Goal: Task Accomplishment & Management: Manage account settings

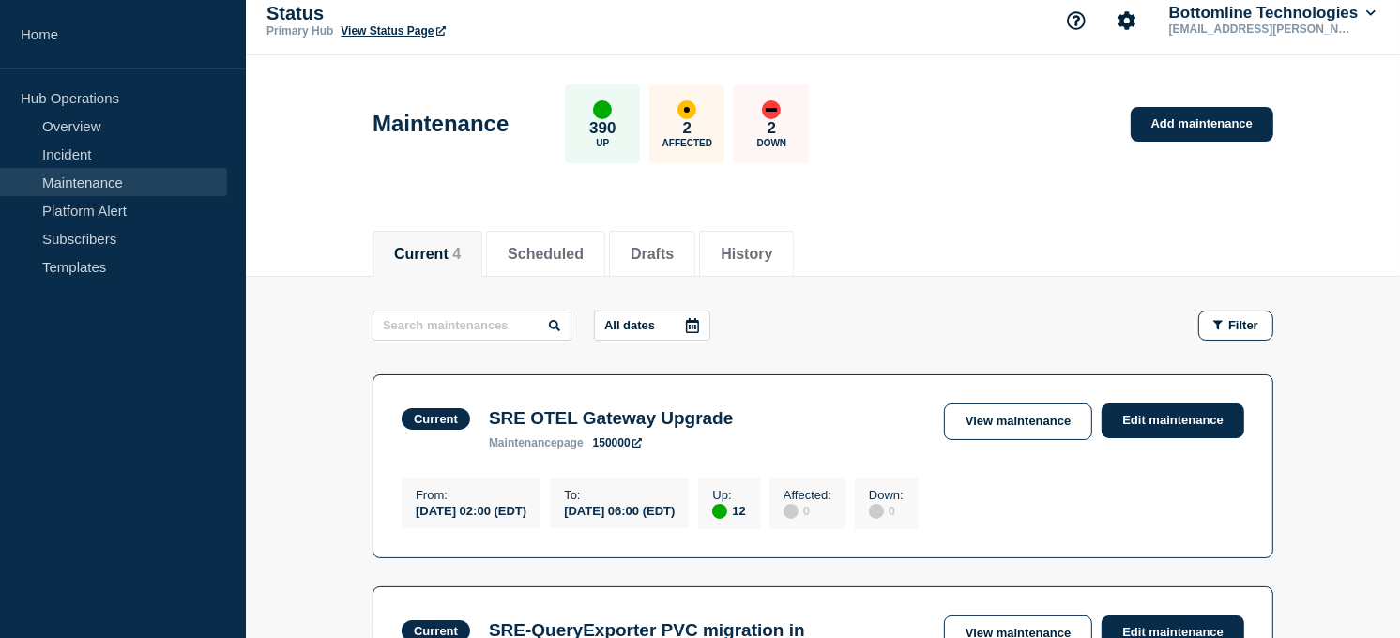
click at [443, 254] on button "Current 4" at bounding box center [427, 254] width 67 height 17
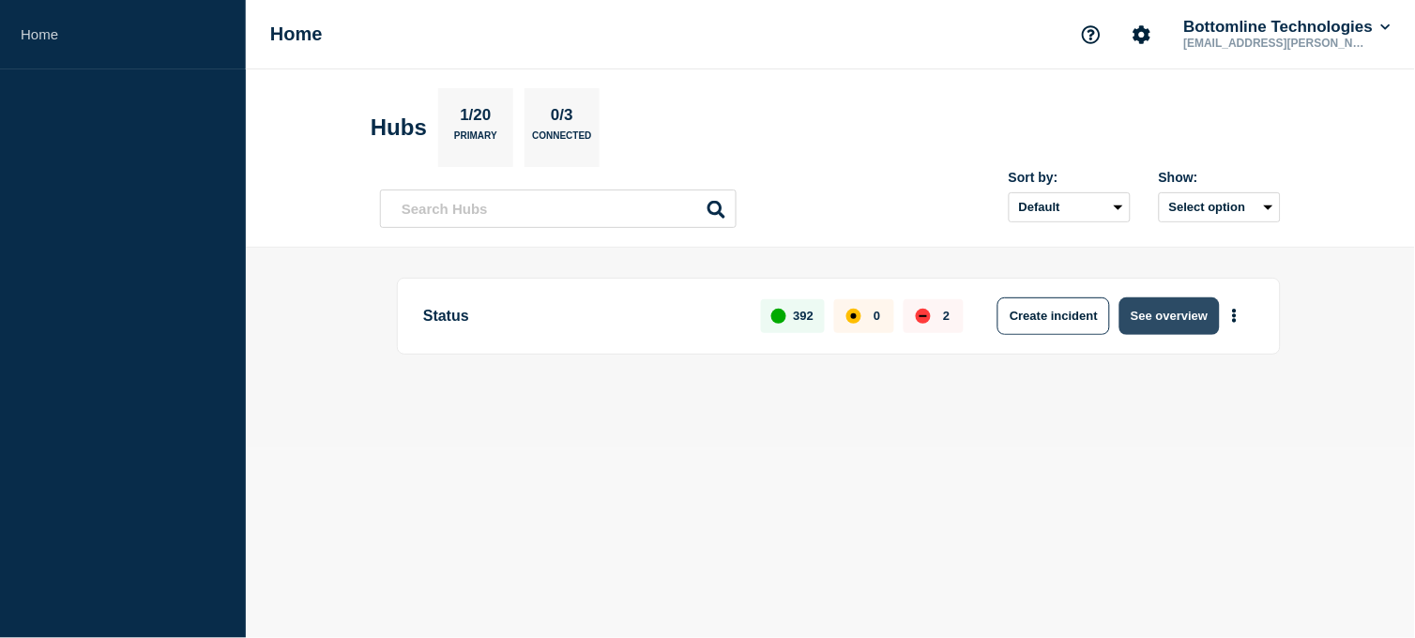
click at [1149, 315] on button "See overview" at bounding box center [1168, 316] width 99 height 38
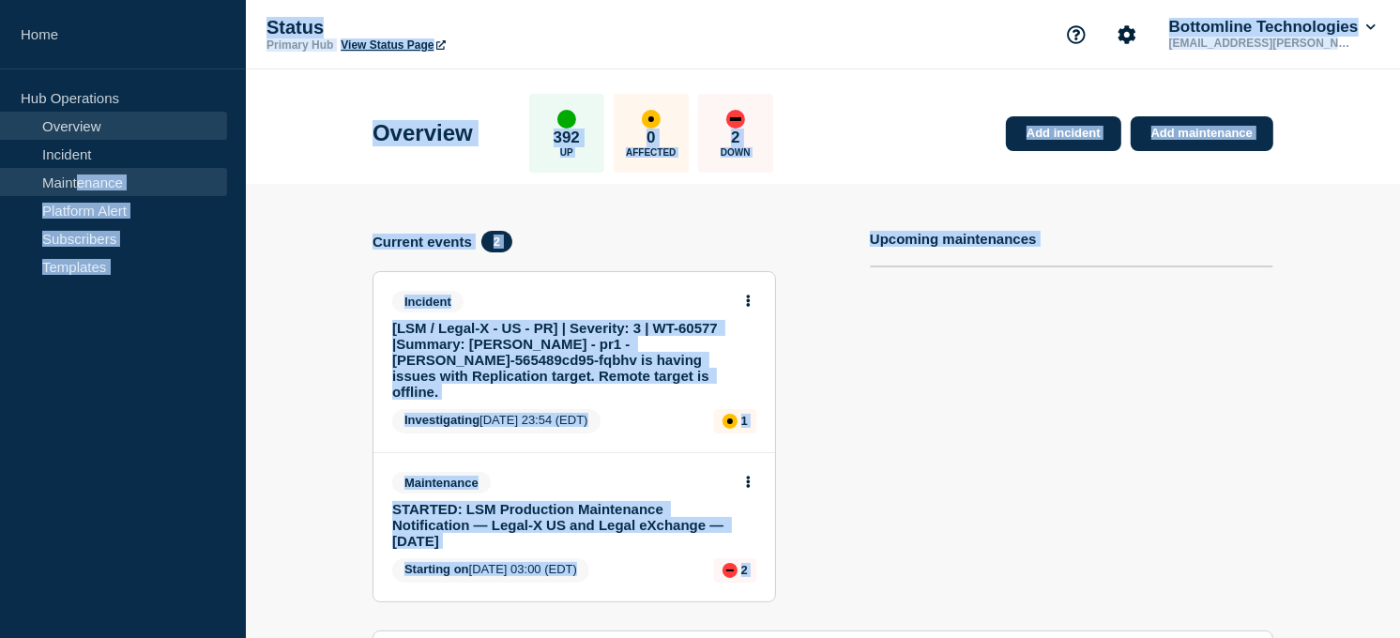
drag, startPoint x: 404, startPoint y: 342, endPoint x: 80, endPoint y: 182, distance: 361.7
click at [80, 182] on div "Home Hub Operations Overview Incident Maintenance Platform Alert Subscribers Te…" at bounding box center [700, 616] width 1400 height 1233
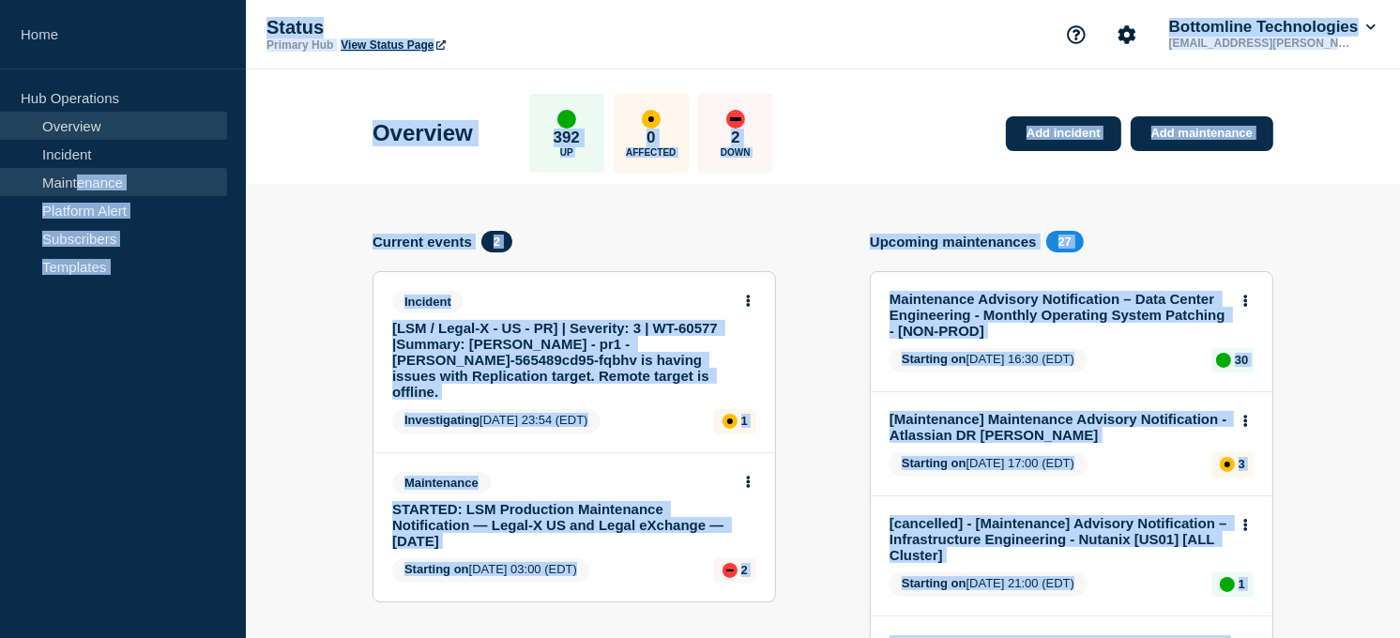
click at [80, 182] on link "Maintenance" at bounding box center [113, 182] width 227 height 28
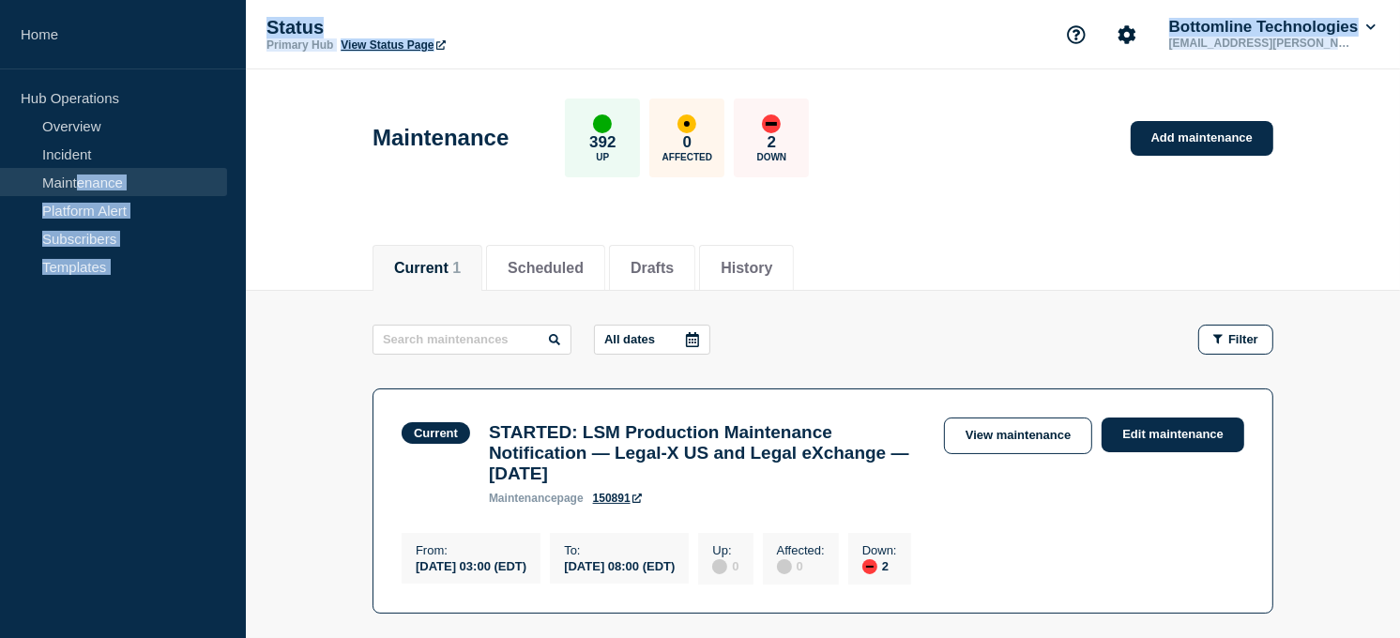
click at [72, 171] on link "Maintenance" at bounding box center [113, 182] width 227 height 28
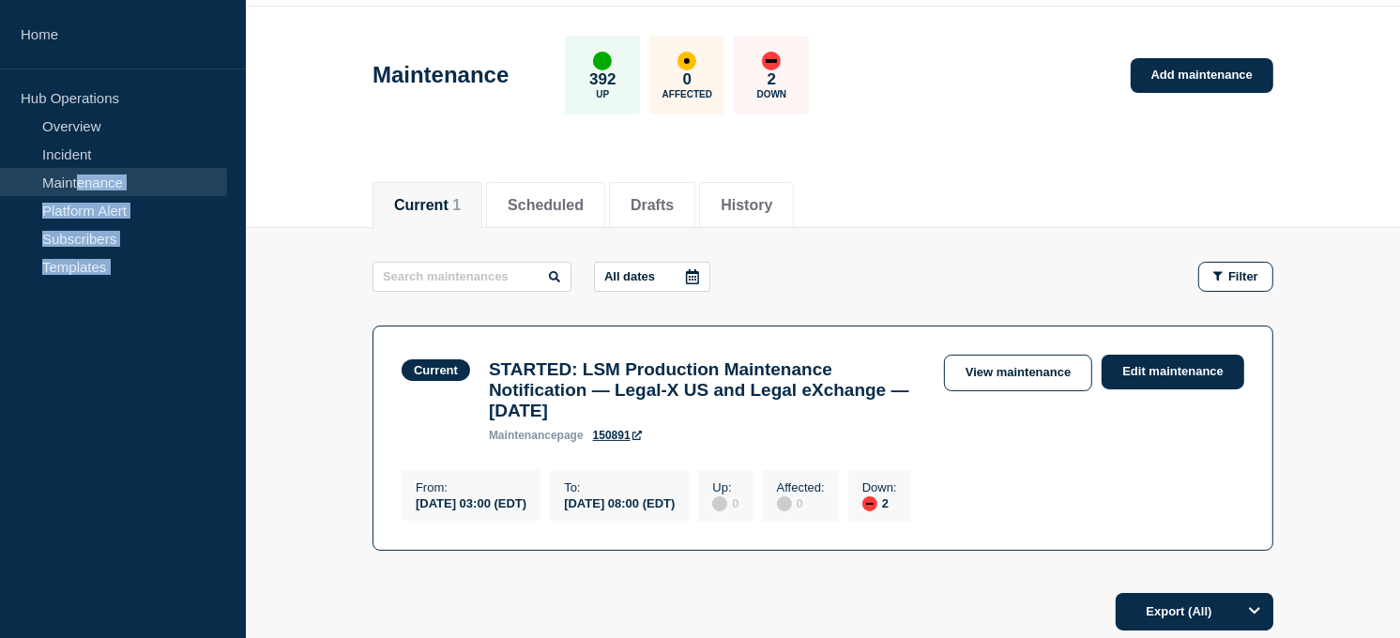
scroll to position [70, 0]
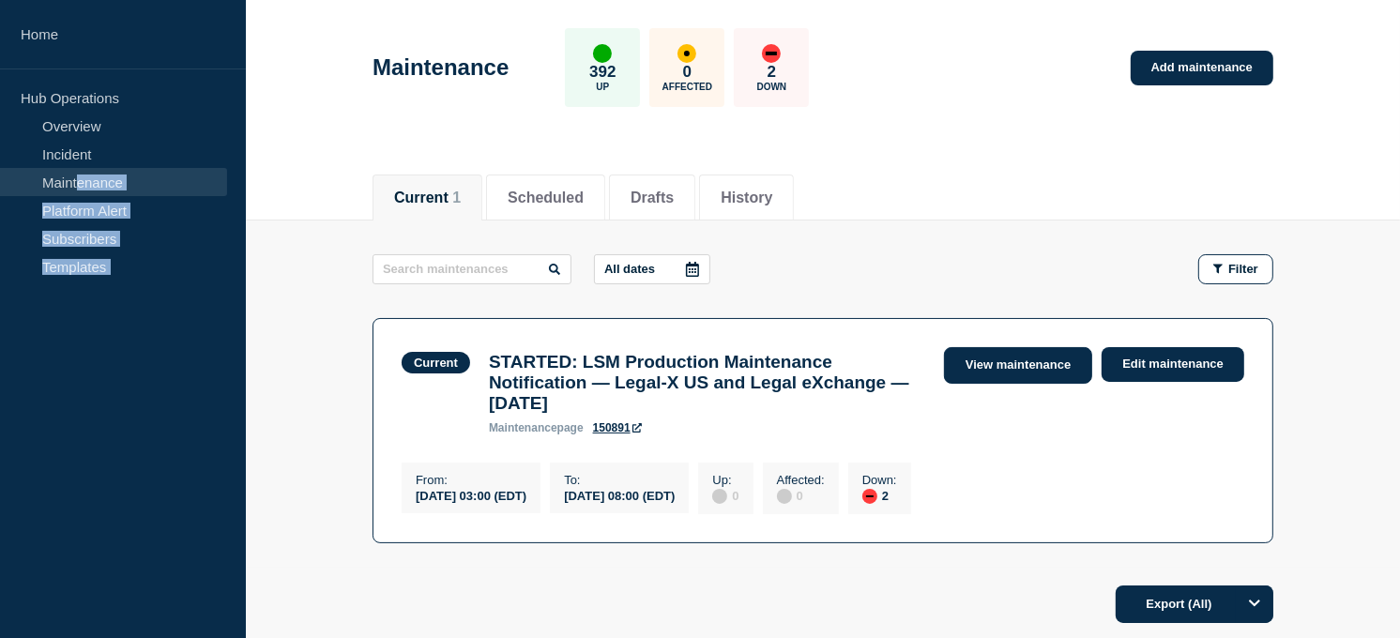
click at [976, 371] on link "View maintenance" at bounding box center [1018, 365] width 148 height 37
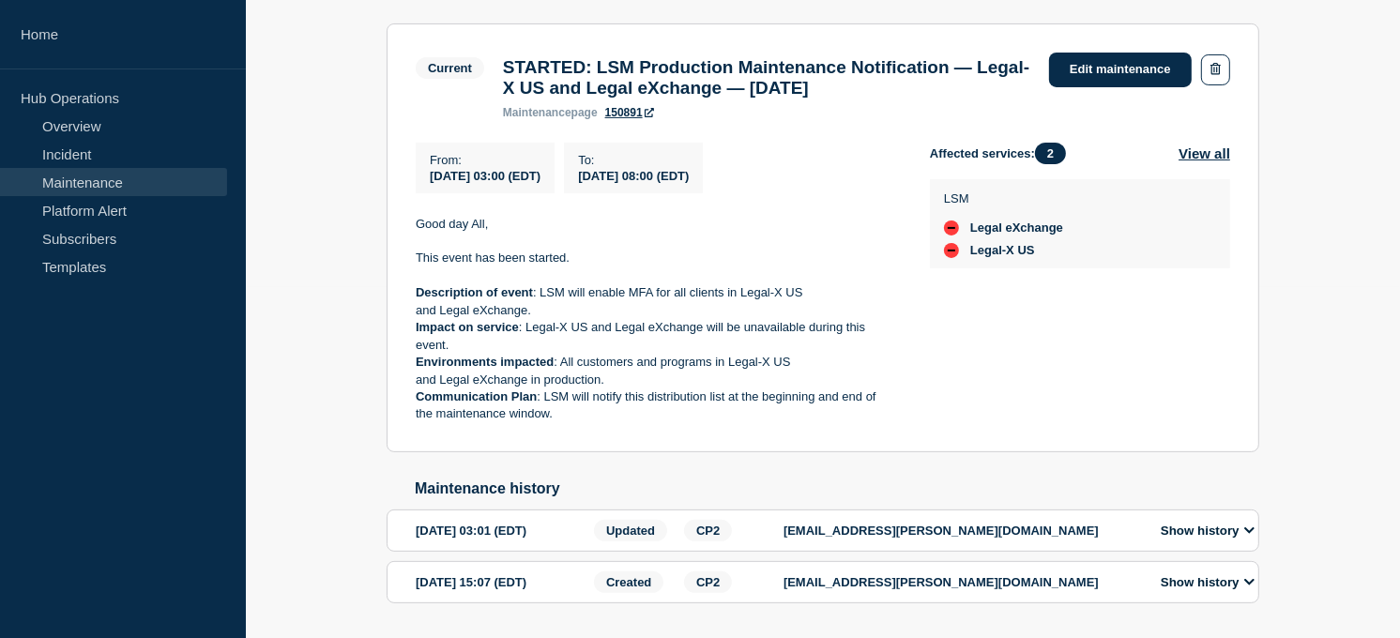
scroll to position [443, 0]
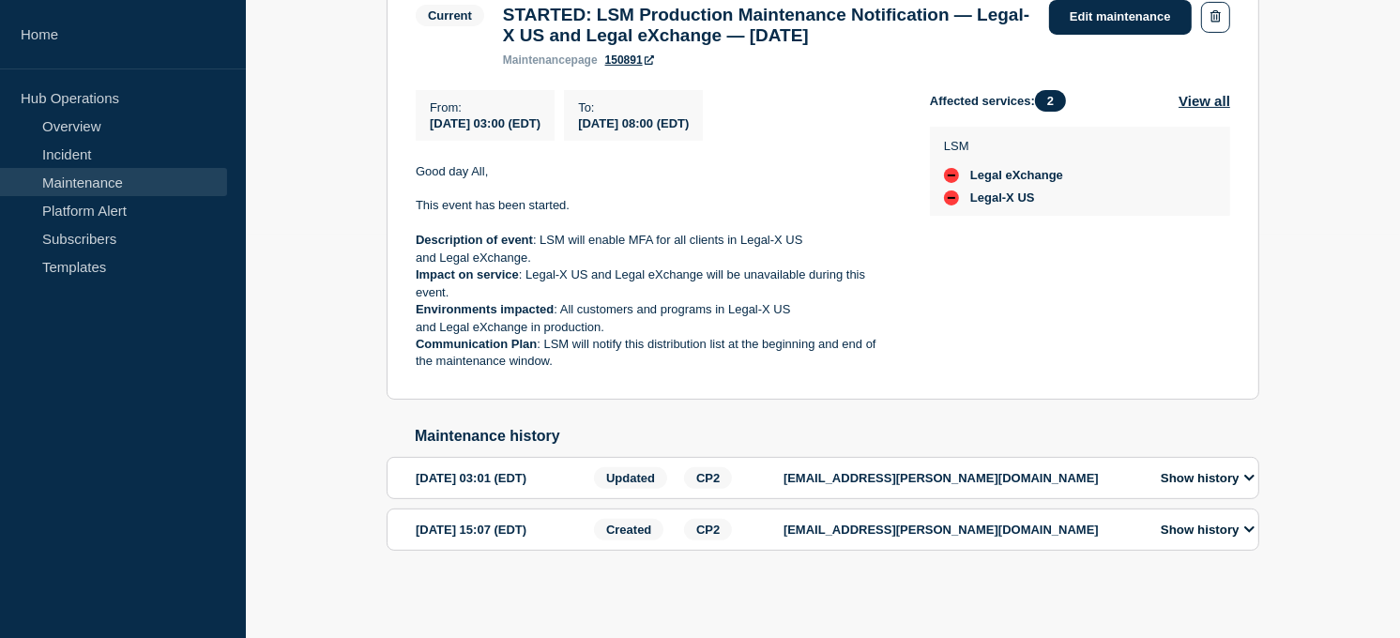
click at [1187, 469] on div "Show history" at bounding box center [1203, 478] width 114 height 22
click at [1252, 472] on icon at bounding box center [1249, 478] width 11 height 12
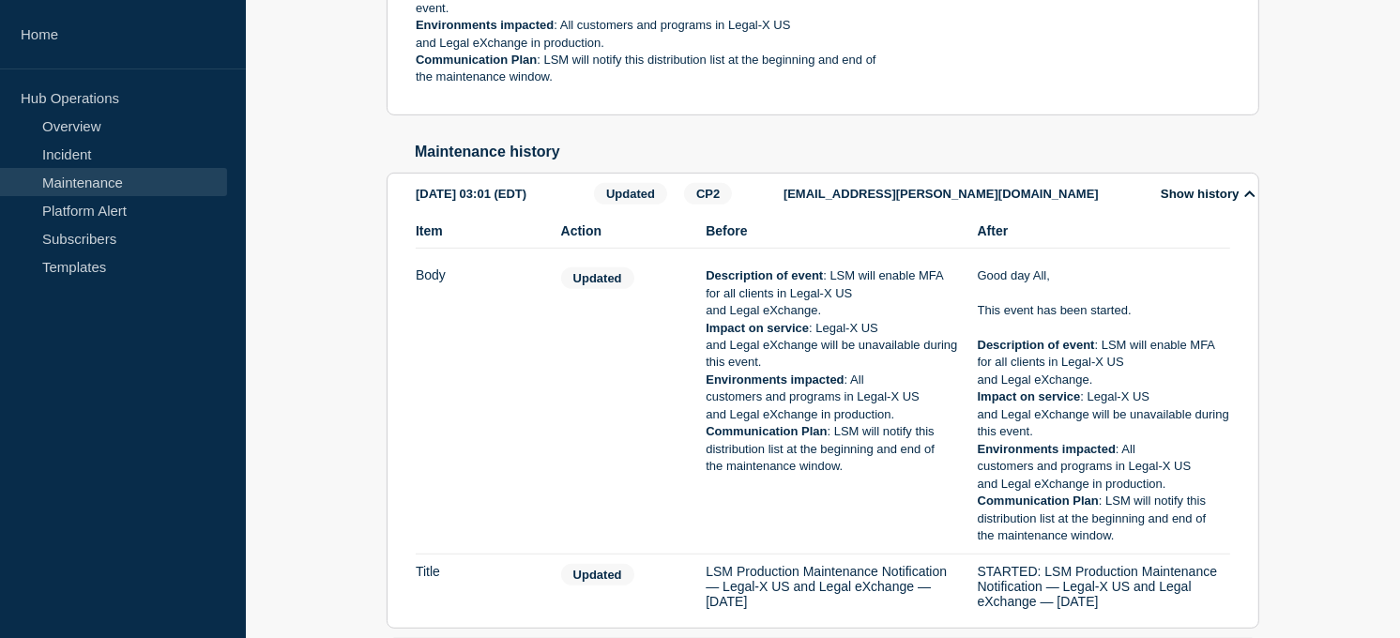
scroll to position [856, 0]
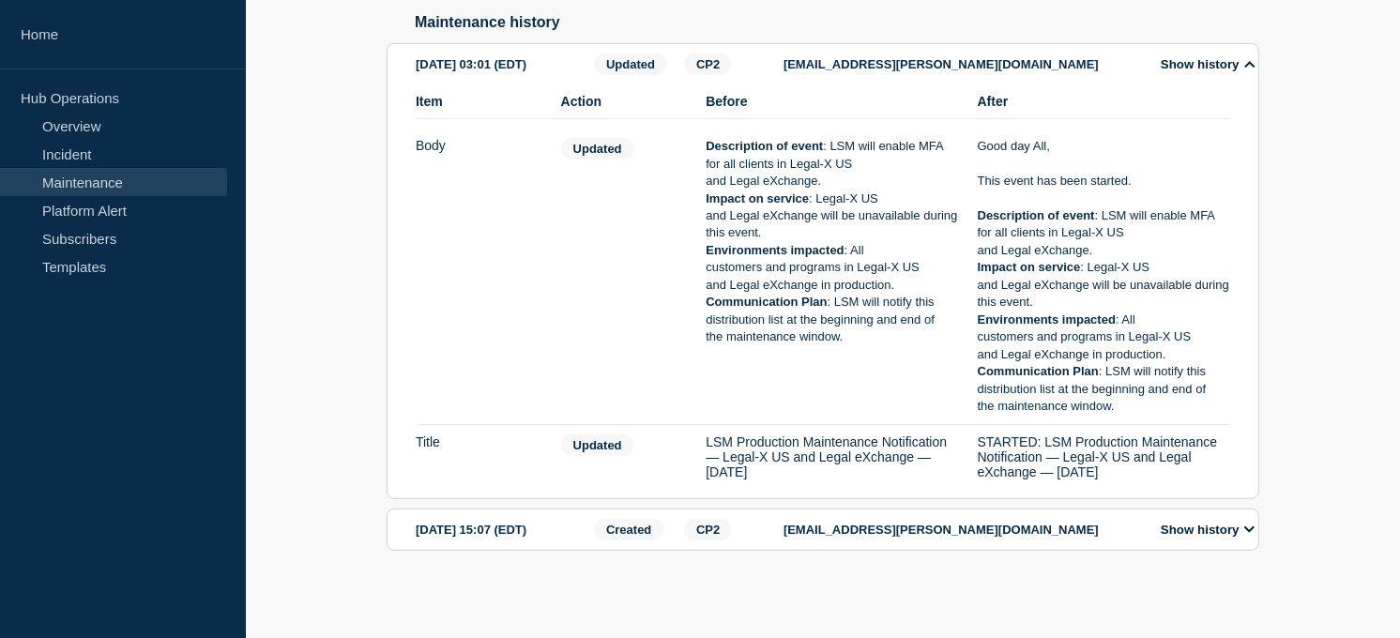
click at [1252, 472] on section "2025-10-15 03:01 (EDT) Updated CP2 veera.mandavilli@bottomline.com Show history…" at bounding box center [823, 271] width 873 height 456
click at [1235, 520] on div "Show history" at bounding box center [1203, 530] width 114 height 22
click at [1244, 524] on button "Show history" at bounding box center [1207, 530] width 105 height 16
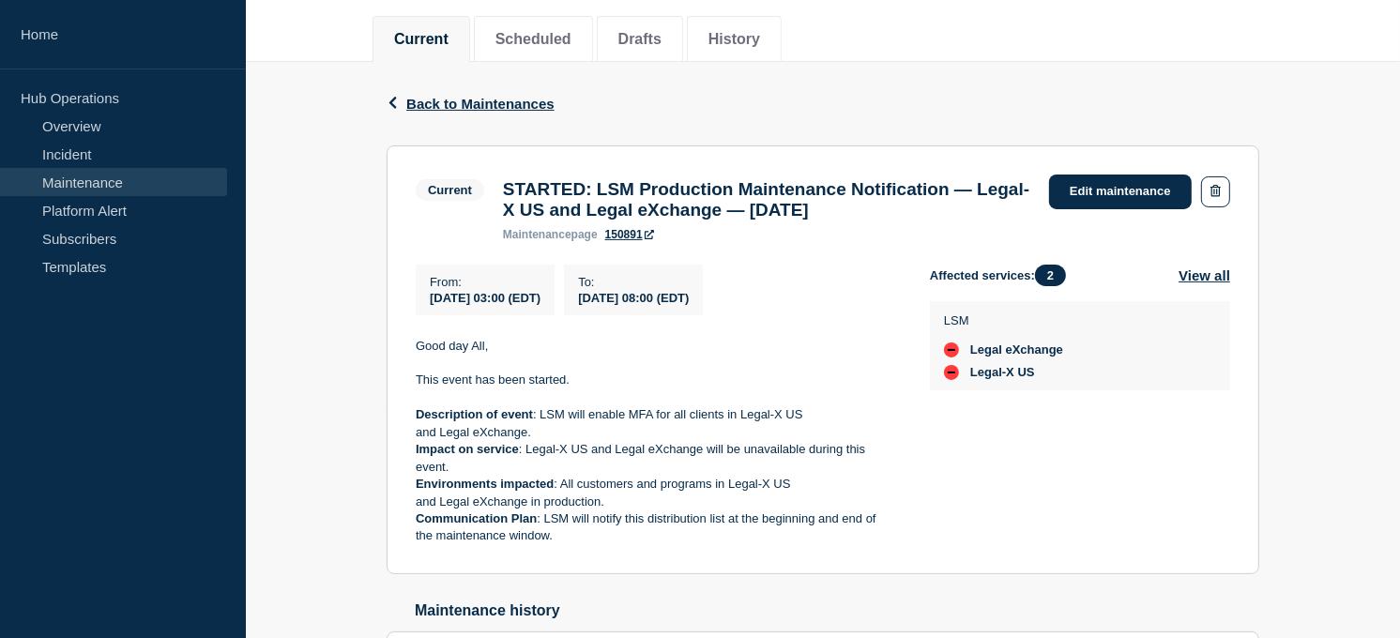
scroll to position [153, 0]
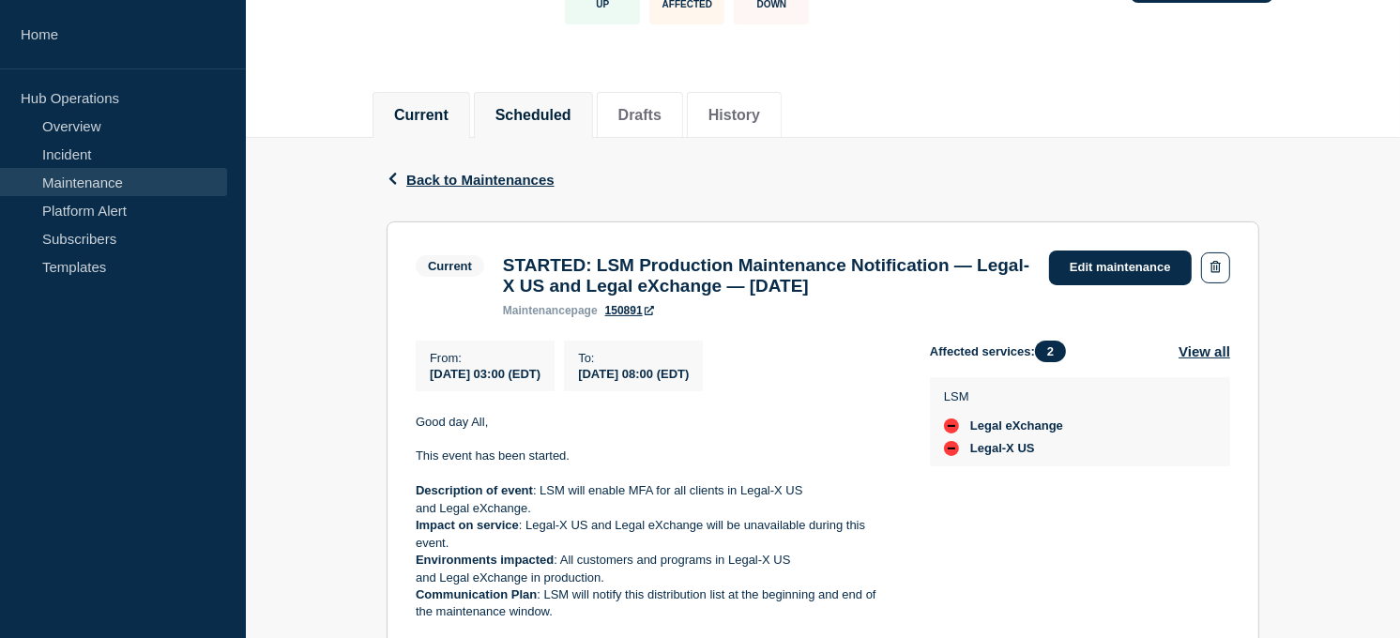
click at [527, 117] on button "Scheduled" at bounding box center [533, 115] width 76 height 17
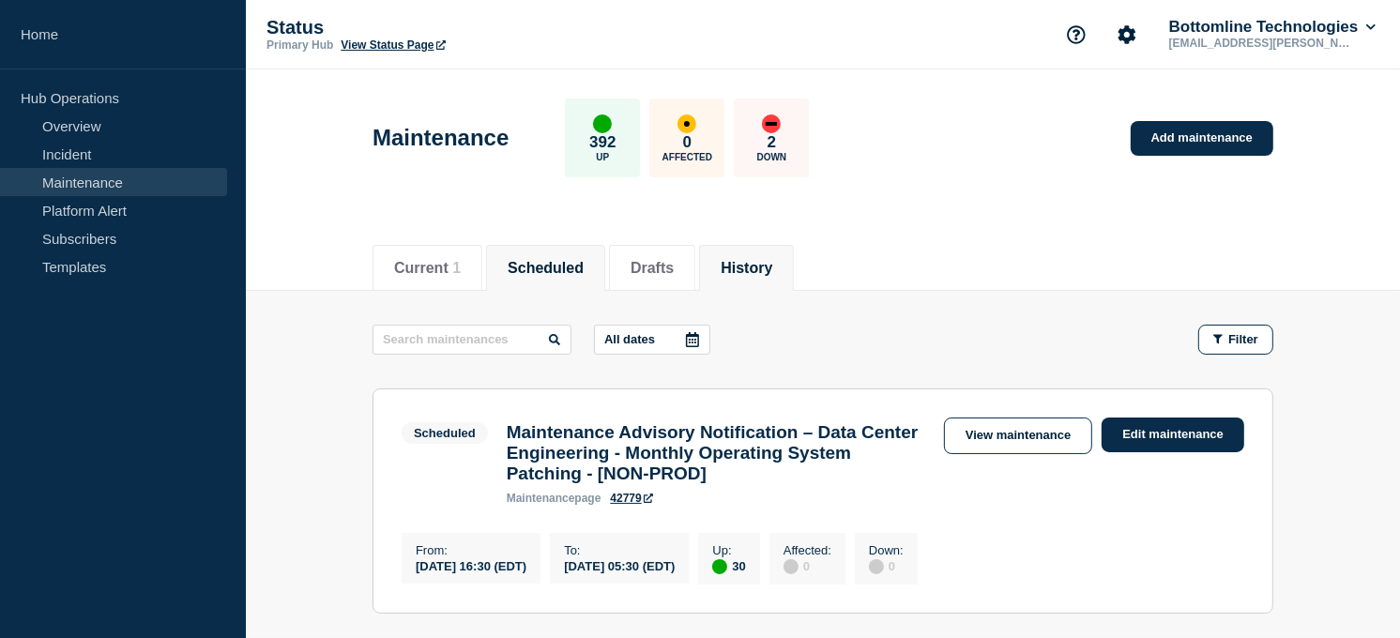
click at [772, 267] on button "History" at bounding box center [747, 268] width 52 height 17
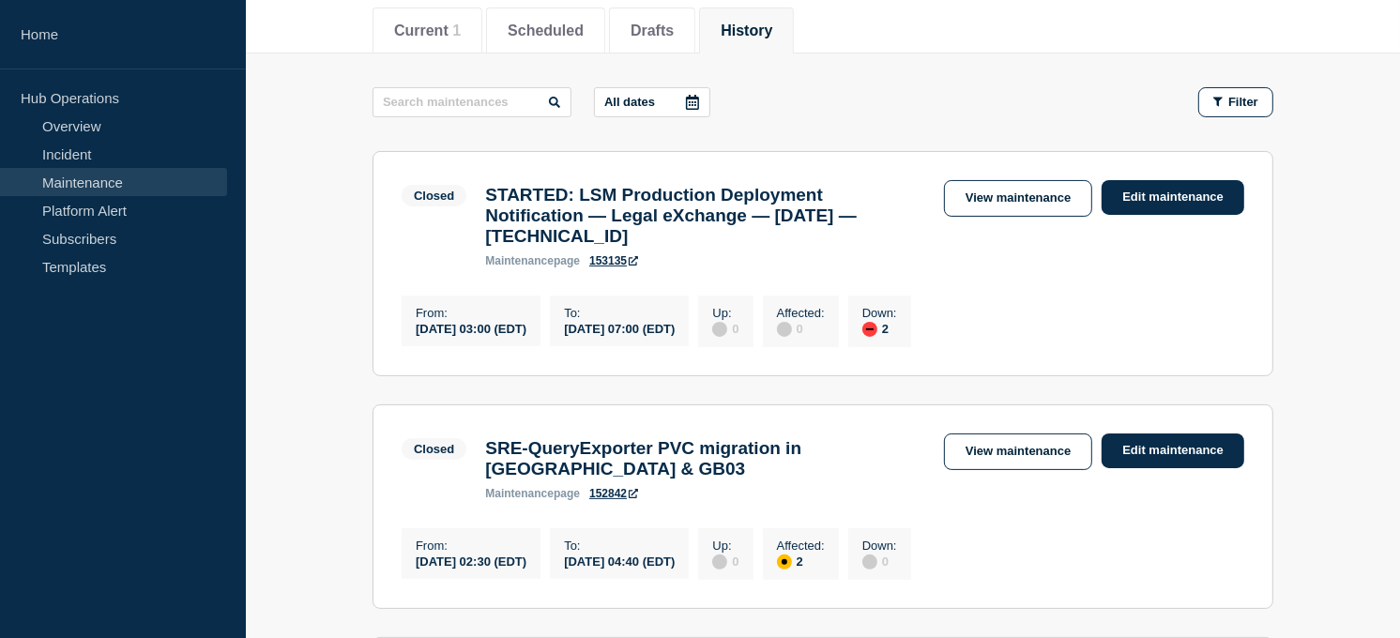
scroll to position [248, 0]
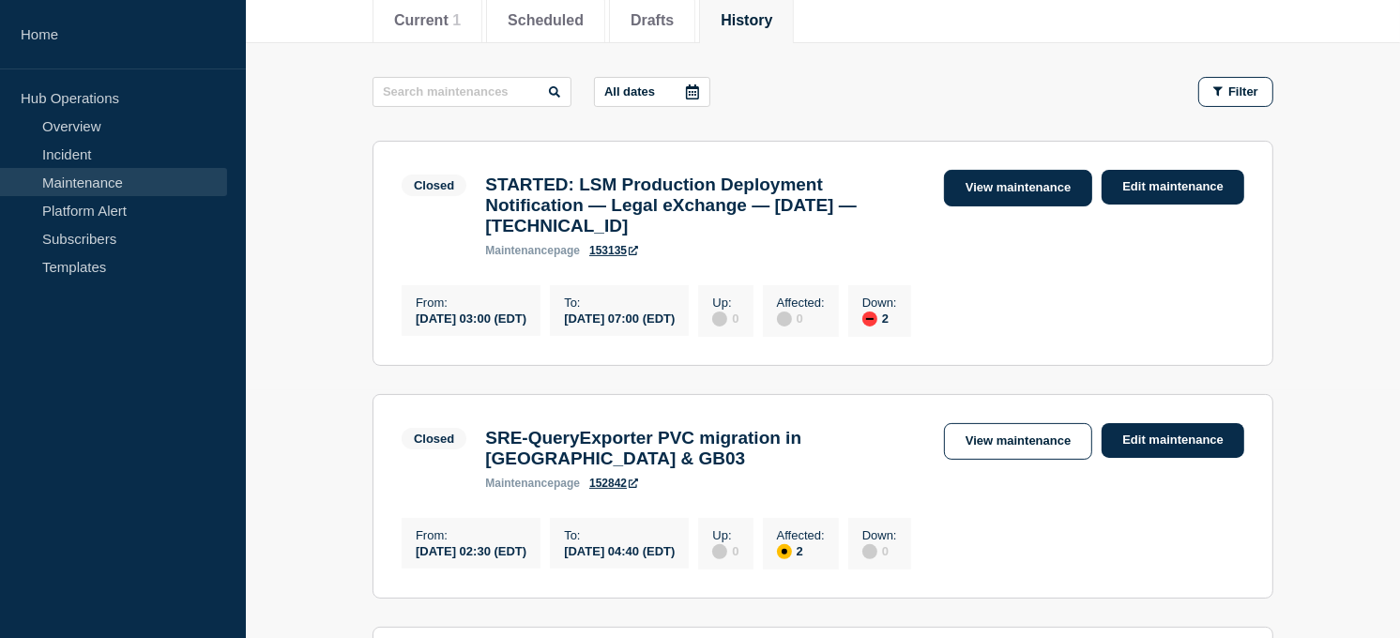
click at [976, 190] on link "View maintenance" at bounding box center [1018, 188] width 148 height 37
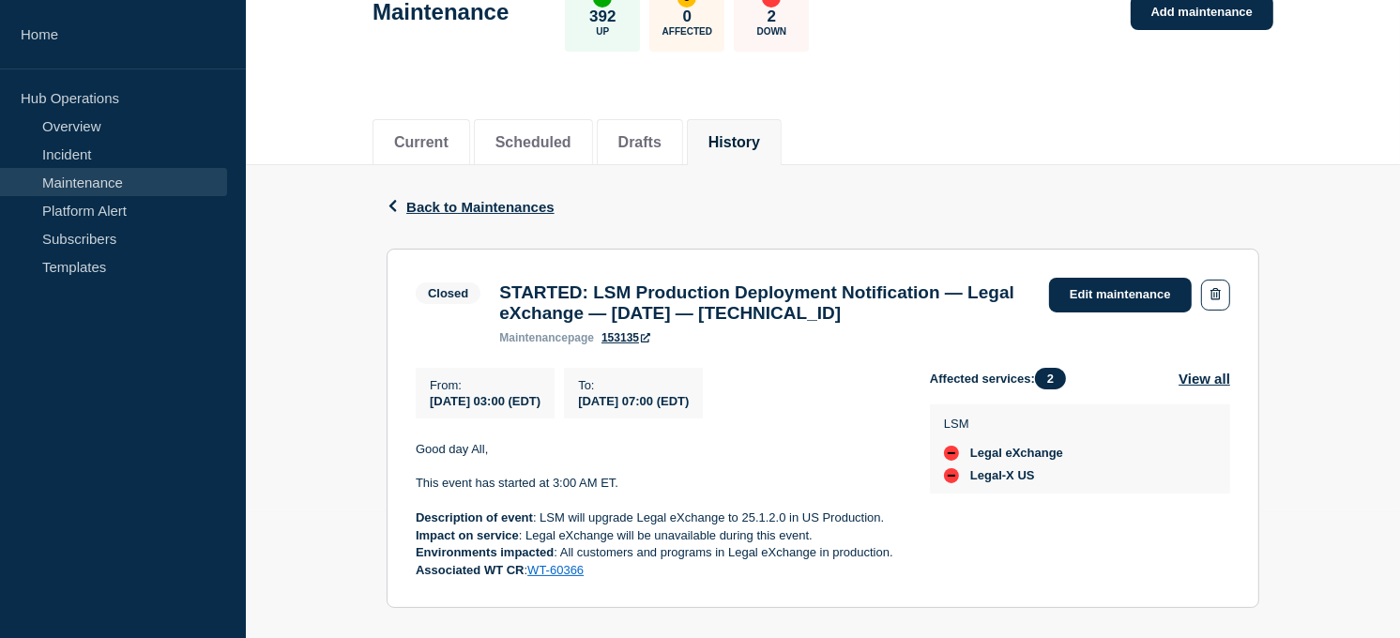
scroll to position [133, 0]
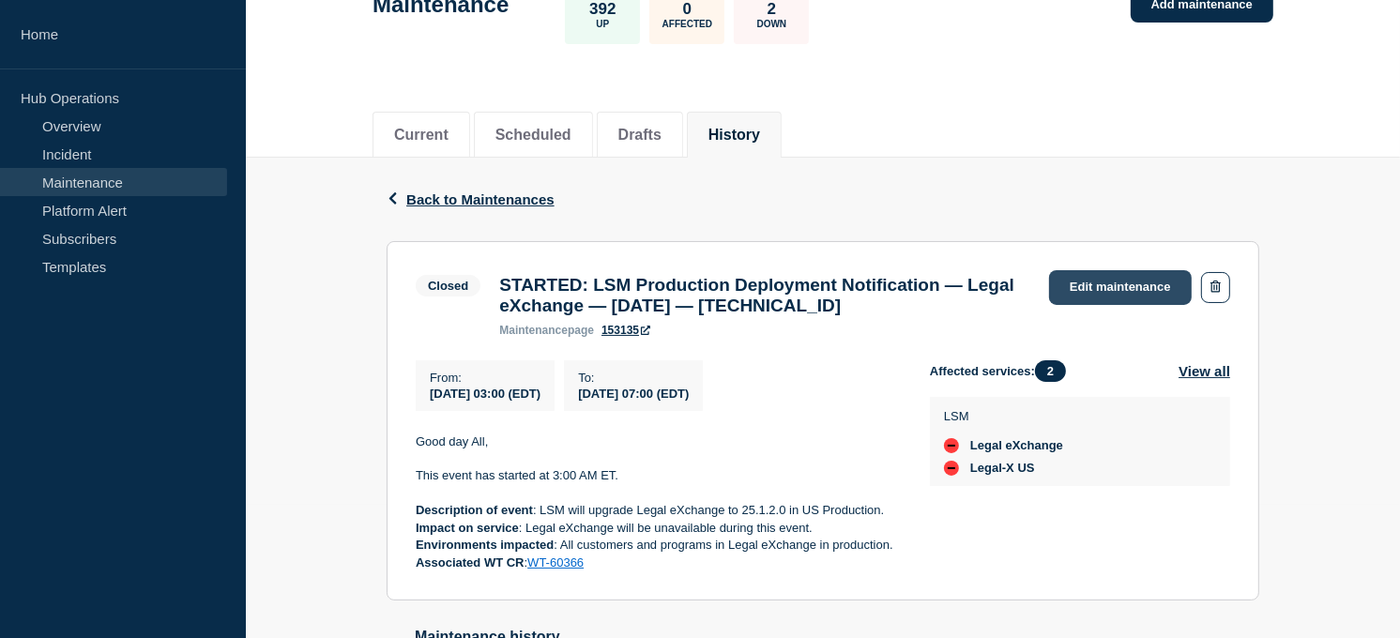
click at [1060, 288] on link "Edit maintenance" at bounding box center [1120, 287] width 143 height 35
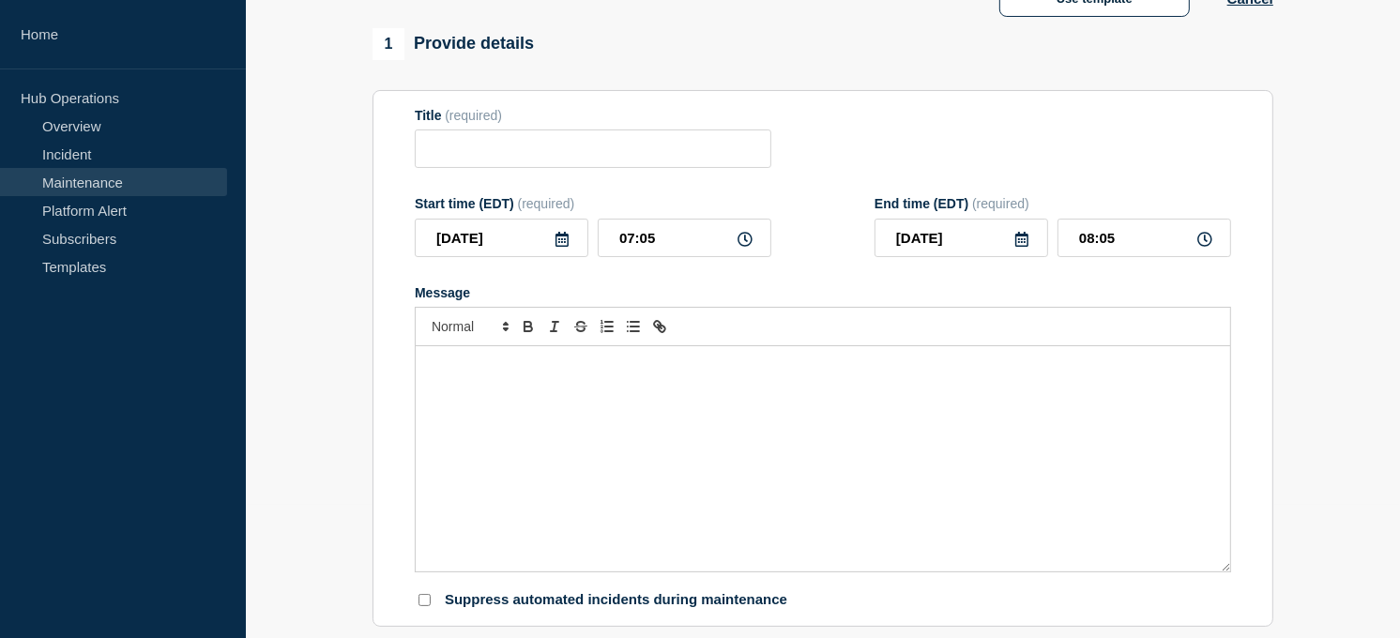
type input "STARTED: LSM Production Deployment Notification — Legal eXchange — [DATE] — [TE…"
type input "03:00"
type input "07:00"
checkbox input "true"
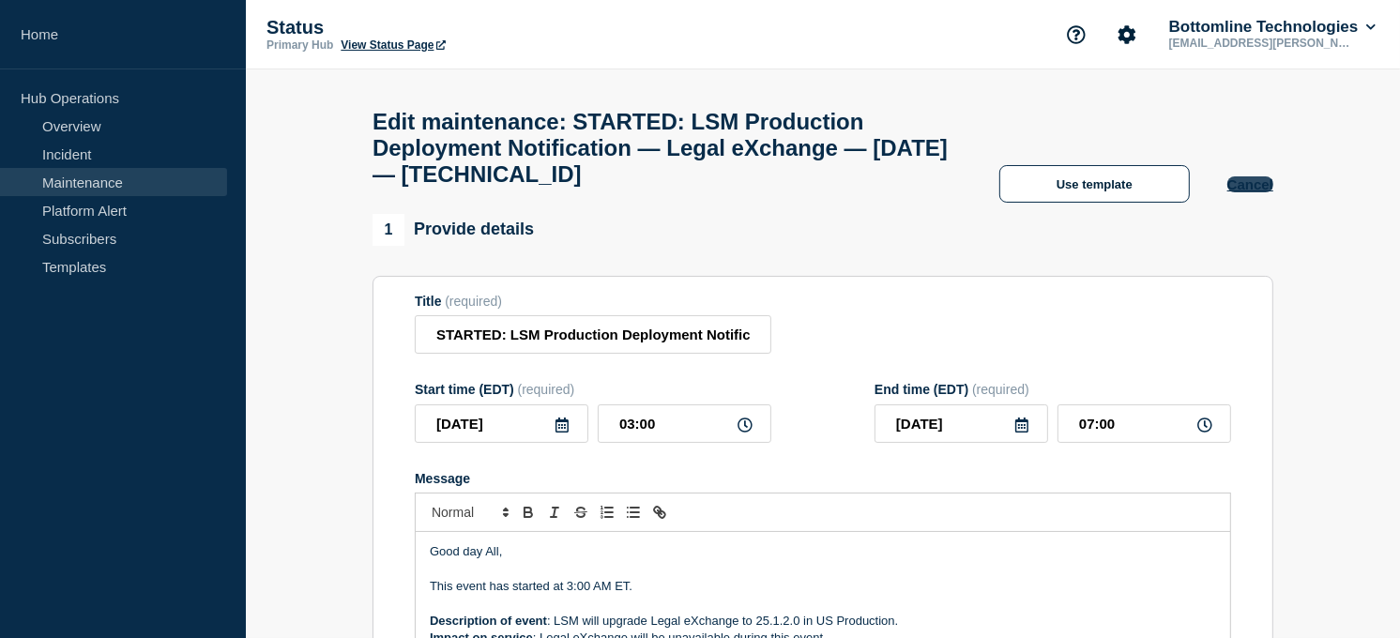
click at [1231, 192] on button "Cancel" at bounding box center [1250, 184] width 46 height 16
